Goal: Find specific page/section: Find specific page/section

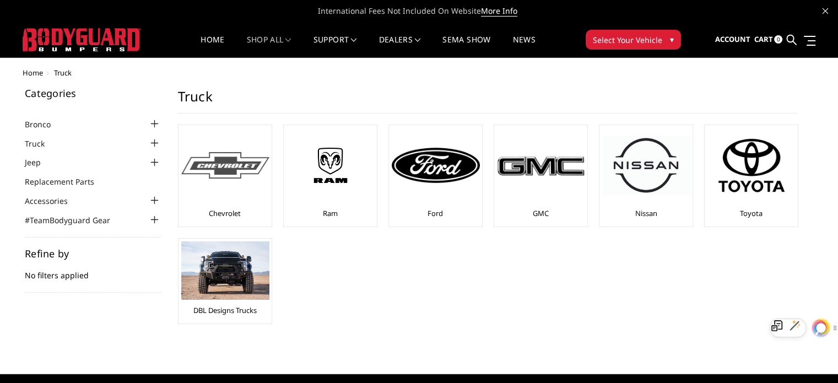
click at [225, 183] on div at bounding box center [225, 165] width 88 height 75
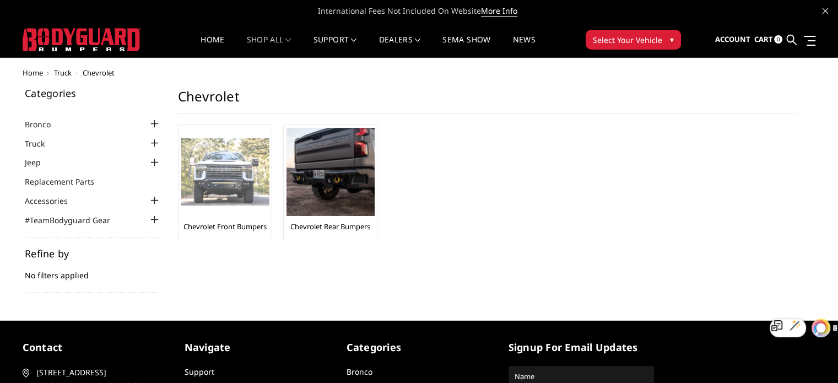
click at [241, 188] on img at bounding box center [225, 172] width 88 height 68
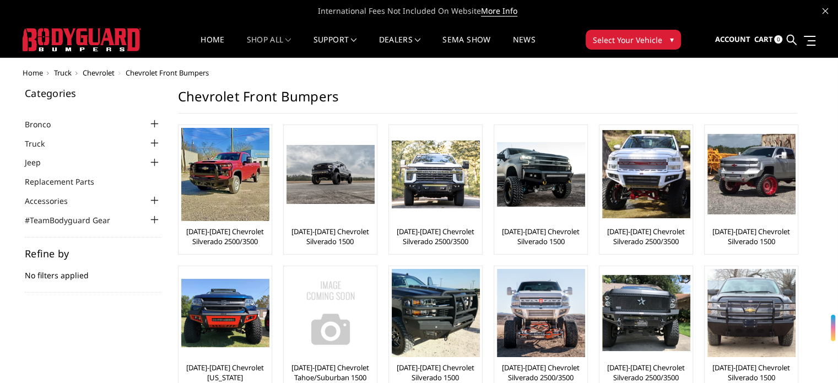
click at [601, 46] on button "Select Your Vehicle ▾" at bounding box center [633, 40] width 95 height 20
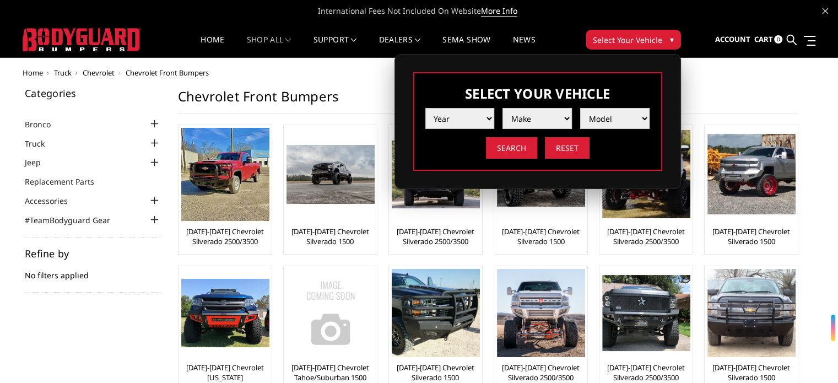
click at [483, 120] on select "Year [DATE] 2024 2023 2022 2021 2020 2019 2018 2017 2016 2015 2014 2013 2012 20…" at bounding box center [459, 118] width 69 height 21
select select "yr_2023"
click at [425, 108] on select "Year [DATE] 2024 2023 2022 2021 2020 2019 2018 2017 2016 2015 2014 2013 2012 20…" at bounding box center [459, 118] width 69 height 21
click at [535, 117] on select "Make Chevrolet Ford GMC Ram Toyota" at bounding box center [536, 118] width 69 height 21
select select "mk_chevrolet"
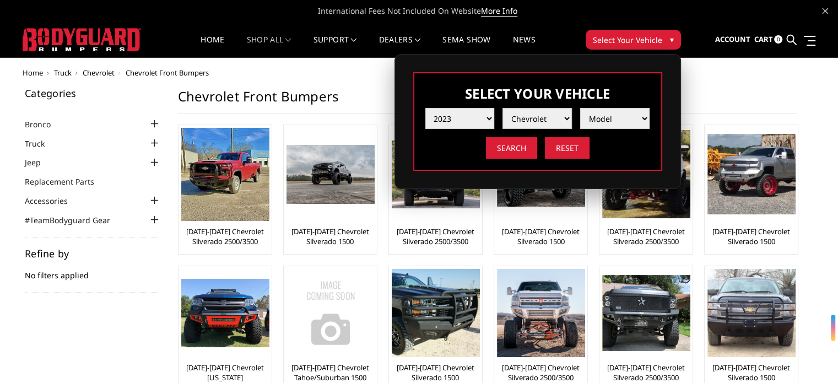
click at [502, 108] on select "Make Chevrolet Ford GMC Ram Toyota" at bounding box center [536, 118] width 69 height 21
click at [624, 116] on select "Model Silverado 1500 Silverado 2500 / 3500 Silverado 4500 / 5500 / 6500" at bounding box center [614, 118] width 69 height 21
click at [702, 110] on h1 "Chevrolet Front Bumpers" at bounding box center [487, 100] width 619 height 25
